Goal: Transaction & Acquisition: Purchase product/service

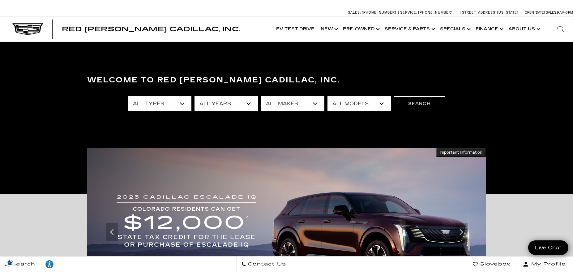
click at [243, 103] on select "All Years 2026 2025 2024 2023 2022 2021 2020 2019 2018 2016 2015 2014 2008" at bounding box center [226, 103] width 63 height 15
click at [195, 96] on select "All Years 2026 2025 2024 2023 2022 2021 2020 2019 2018 2016 2015 2014 2008" at bounding box center [226, 103] width 63 height 15
click at [267, 103] on select "All Makes Audi BMW Buick Cadillac Chevrolet Chrysler Ford Honda Jeep Land Rover…" at bounding box center [292, 103] width 63 height 15
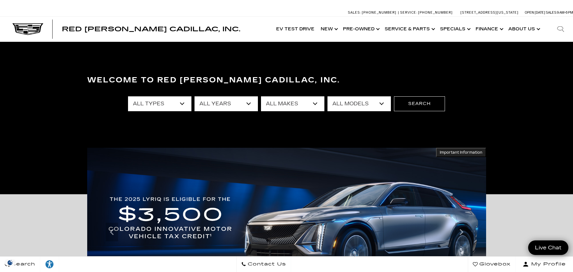
select select "Cadillac"
click at [261, 96] on select "All Makes Audi BMW Buick Cadillac Chevrolet Chrysler Ford Honda Jeep Land Rover…" at bounding box center [292, 103] width 63 height 15
click at [353, 103] on select "All Models A4 Cherokee Colorado Crown Signia CT4 CT5 CT5-V E-Class Enclave EQE …" at bounding box center [359, 103] width 63 height 15
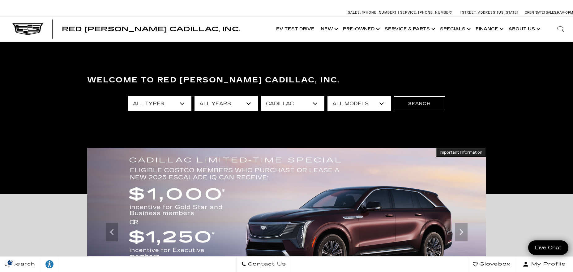
select select "XT6"
click at [328, 96] on select "All Models CT4 CT5 CT5-V Escalade Escalade ESV ESCALADE IQ ESCALADE IQL LYRIQ O…" at bounding box center [359, 103] width 63 height 15
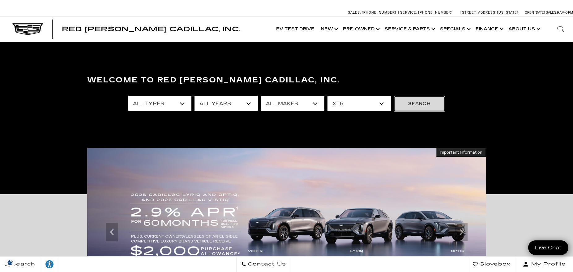
click at [416, 105] on button "Search" at bounding box center [419, 103] width 51 height 15
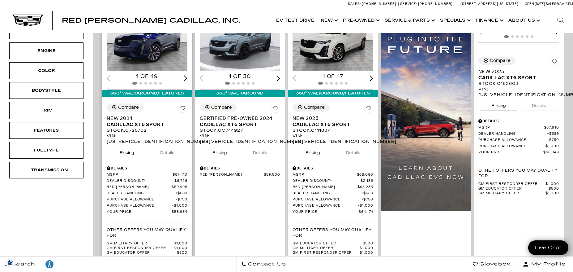
scroll to position [180, 0]
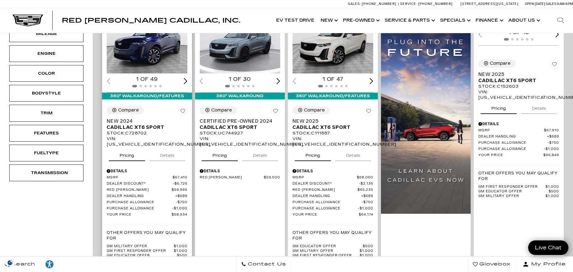
click at [156, 51] on img "1 / 2" at bounding box center [147, 43] width 81 height 61
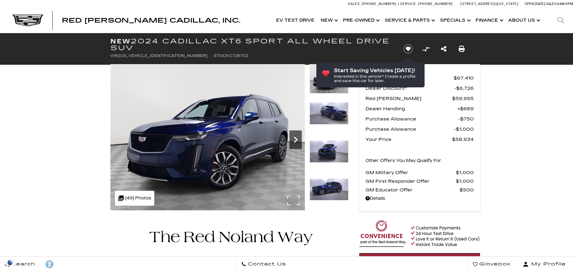
click at [296, 140] on icon "Next" at bounding box center [296, 139] width 4 height 6
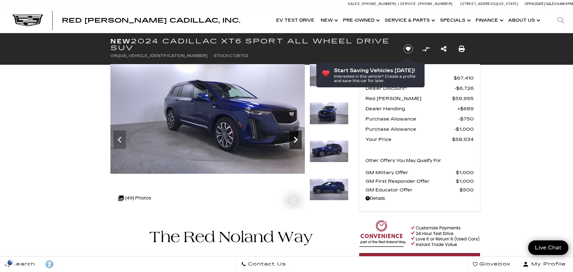
click at [296, 140] on icon "Next" at bounding box center [296, 139] width 4 height 6
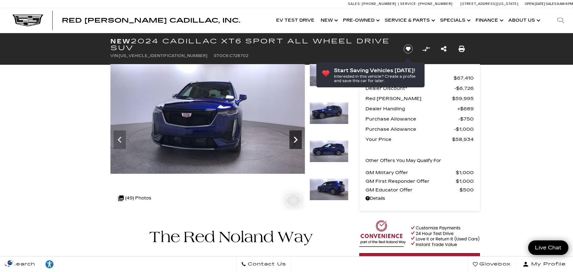
click at [296, 140] on icon "Next" at bounding box center [296, 139] width 4 height 6
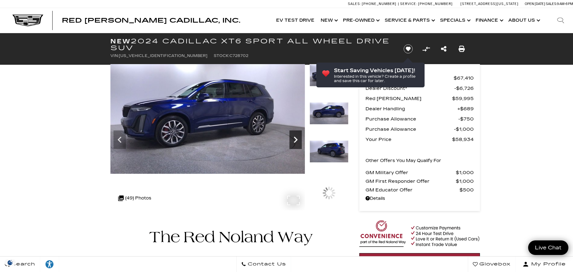
click at [296, 140] on icon "Next" at bounding box center [296, 139] width 4 height 6
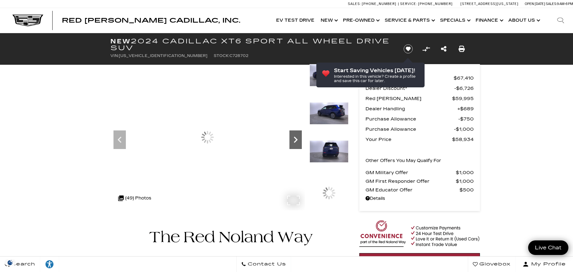
click at [296, 140] on icon "Next" at bounding box center [296, 139] width 4 height 6
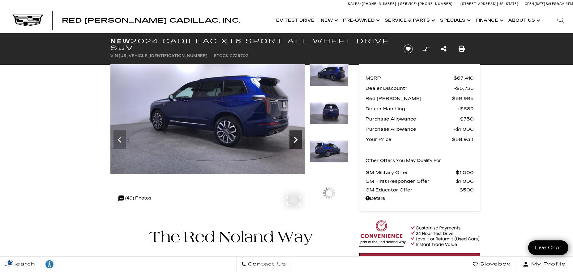
click at [296, 140] on icon "Next" at bounding box center [296, 139] width 4 height 6
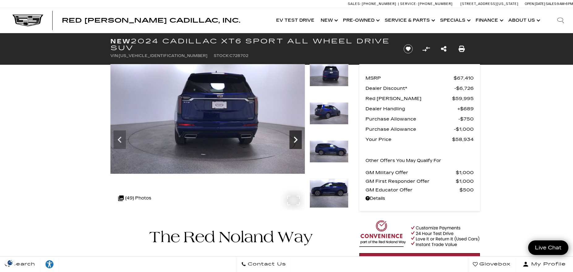
click at [296, 140] on icon "Next" at bounding box center [296, 139] width 4 height 6
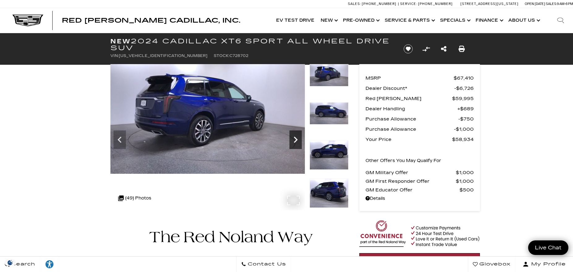
click at [296, 140] on icon "Next" at bounding box center [296, 139] width 4 height 6
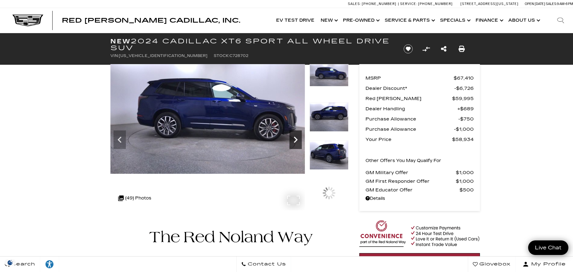
click at [296, 140] on icon "Next" at bounding box center [296, 139] width 4 height 6
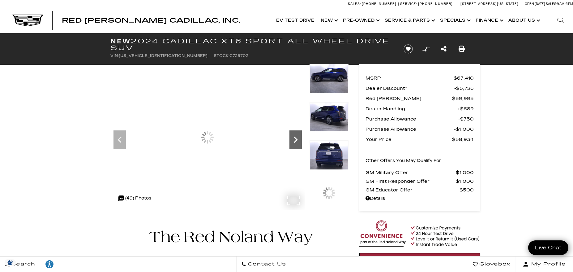
click at [296, 140] on icon "Next" at bounding box center [296, 139] width 4 height 6
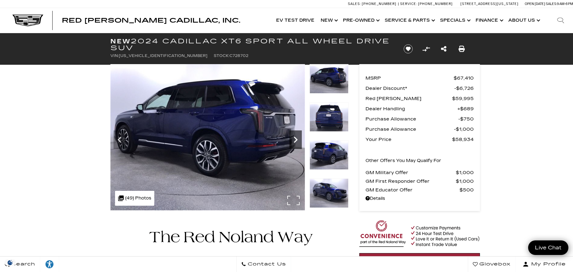
click at [296, 140] on icon "Next" at bounding box center [296, 139] width 4 height 6
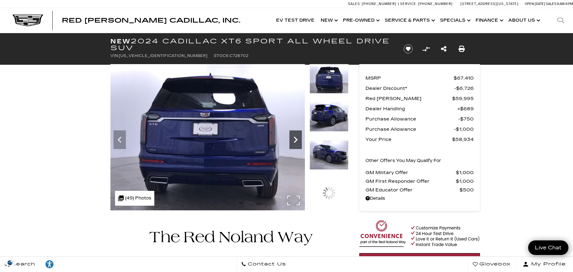
click at [296, 140] on icon "Next" at bounding box center [296, 139] width 4 height 6
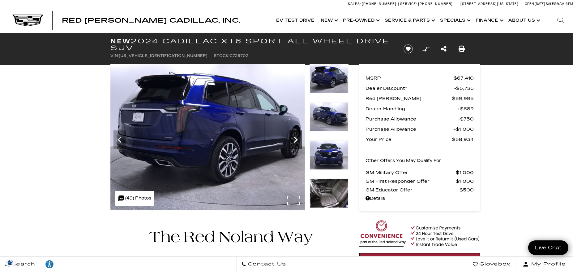
click at [296, 140] on icon "Next" at bounding box center [296, 139] width 4 height 6
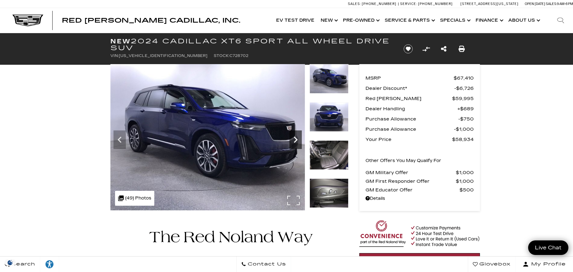
click at [296, 140] on icon "Next" at bounding box center [296, 139] width 4 height 6
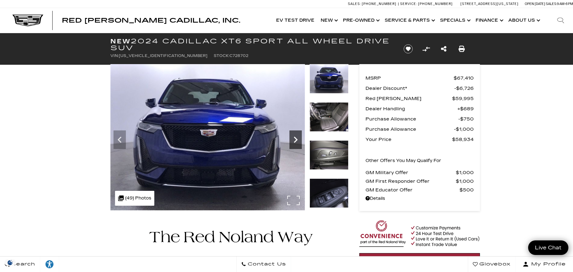
click at [296, 140] on icon "Next" at bounding box center [296, 139] width 4 height 6
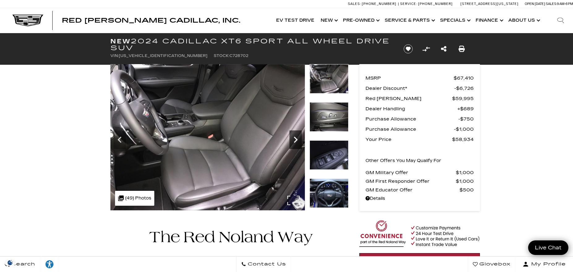
click at [296, 140] on icon "Next" at bounding box center [296, 139] width 4 height 6
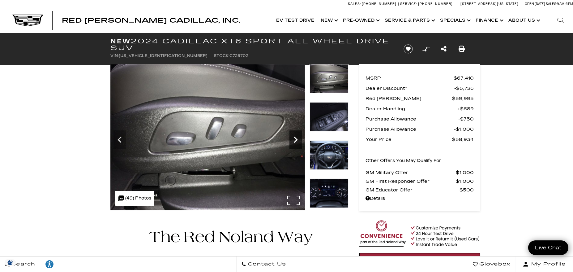
click at [296, 140] on icon "Next" at bounding box center [296, 139] width 4 height 6
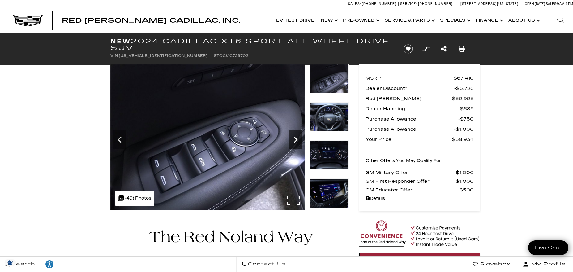
click at [296, 140] on icon "Next" at bounding box center [296, 139] width 4 height 6
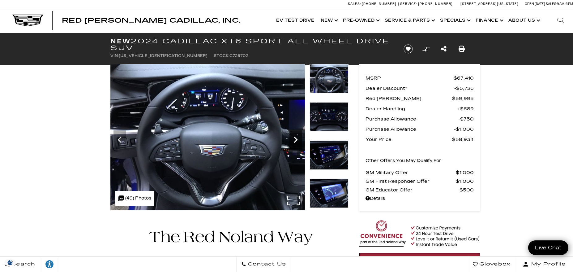
click at [296, 140] on icon "Next" at bounding box center [296, 139] width 4 height 6
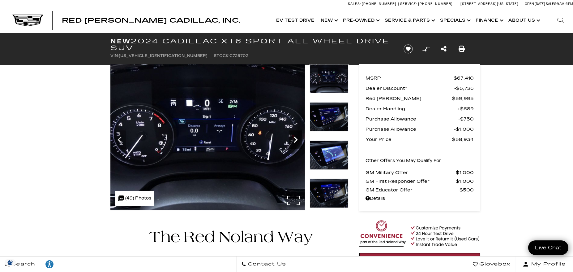
click at [296, 140] on icon "Next" at bounding box center [296, 139] width 4 height 6
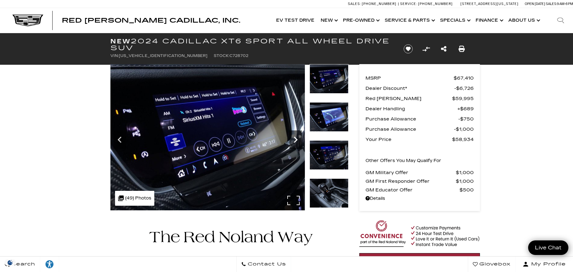
click at [296, 140] on icon "Next" at bounding box center [296, 139] width 4 height 6
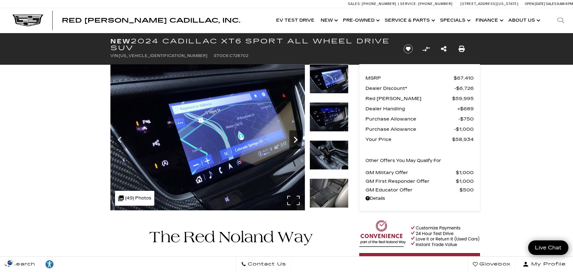
click at [296, 140] on icon "Next" at bounding box center [296, 139] width 4 height 6
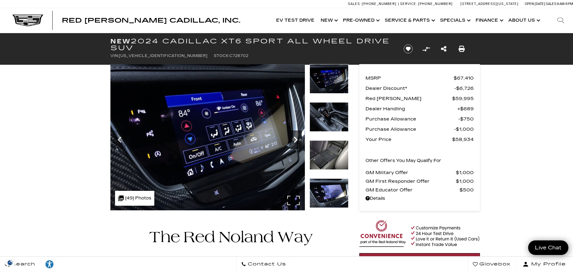
click at [296, 140] on icon "Next" at bounding box center [296, 139] width 4 height 6
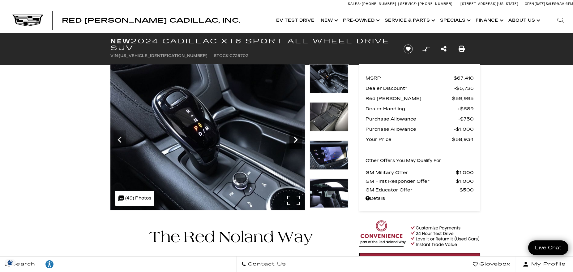
click at [296, 140] on icon "Next" at bounding box center [296, 139] width 4 height 6
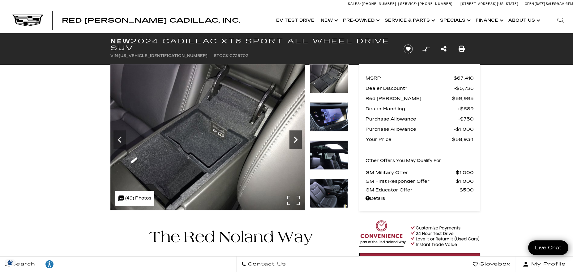
click at [296, 140] on icon "Next" at bounding box center [296, 139] width 4 height 6
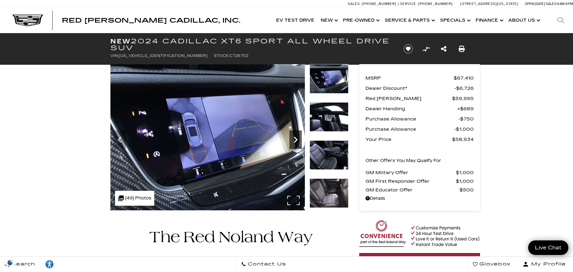
click at [296, 140] on icon "Next" at bounding box center [296, 139] width 4 height 6
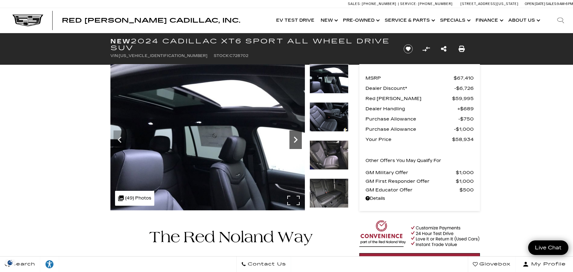
click at [296, 140] on icon "Next" at bounding box center [296, 139] width 4 height 6
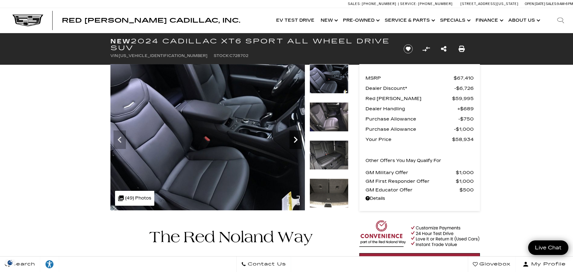
click at [296, 140] on icon "Next" at bounding box center [296, 139] width 4 height 6
